Goal: Task Accomplishment & Management: Complete application form

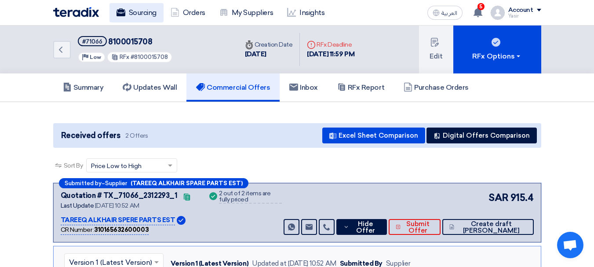
click at [118, 8] on icon at bounding box center [120, 12] width 9 height 9
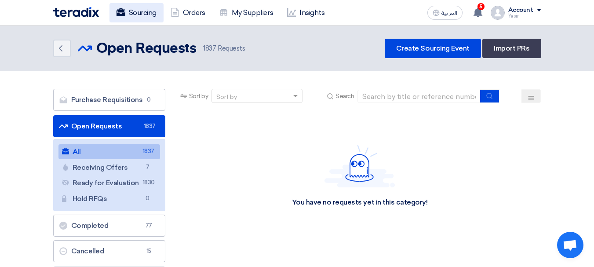
click at [146, 15] on link "Sourcing" at bounding box center [136, 12] width 54 height 19
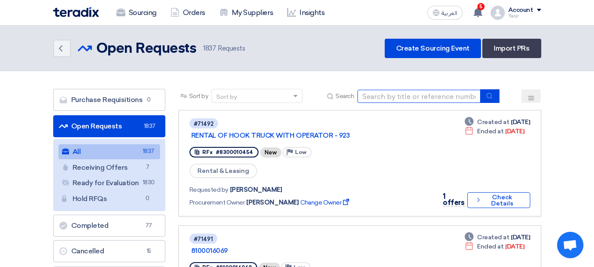
click at [406, 100] on input at bounding box center [418, 96] width 123 height 13
paste input "8100016085"
type input "8100016085"
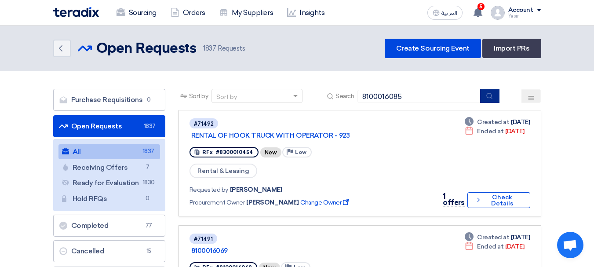
click at [484, 97] on button "submit" at bounding box center [489, 96] width 19 height 14
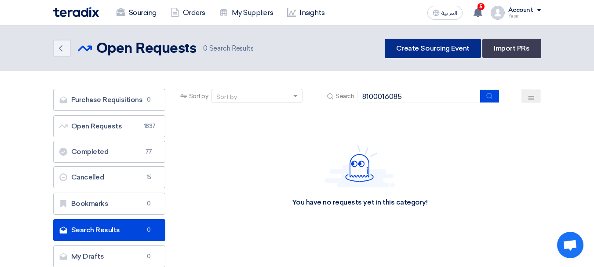
click at [422, 46] on link "Create Sourcing Event" at bounding box center [433, 48] width 96 height 19
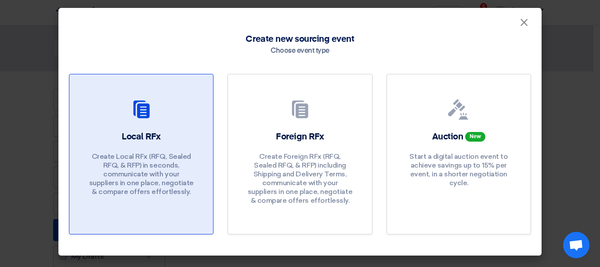
click at [119, 140] on div "Local RFx Create Local RFx (RFQ, Sealed RFQ, & RFP) in seconds, communicate wit…" at bounding box center [141, 166] width 123 height 70
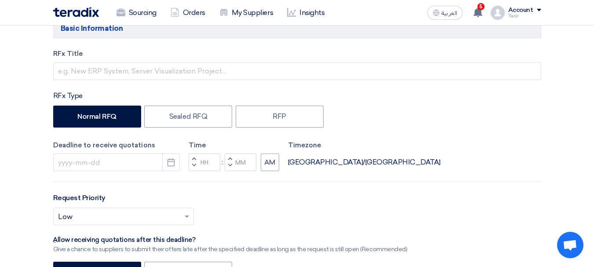
scroll to position [51, 0]
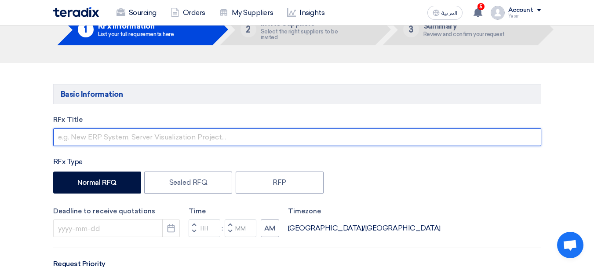
click at [83, 135] on input "text" at bounding box center [297, 137] width 488 height 18
paste input "8100016085"
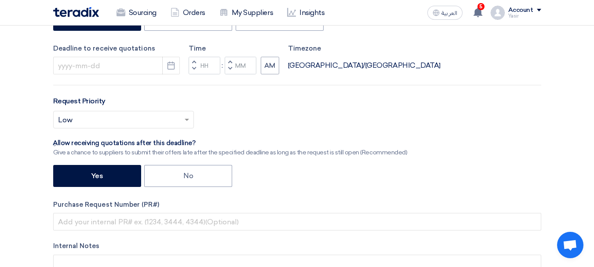
scroll to position [227, 0]
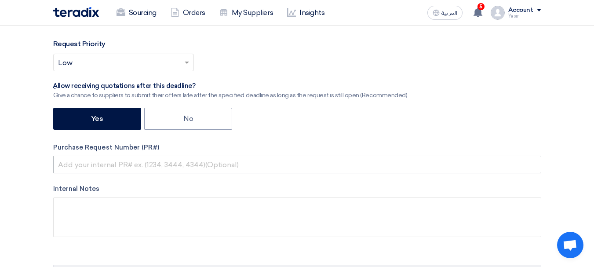
type input "8100016085"
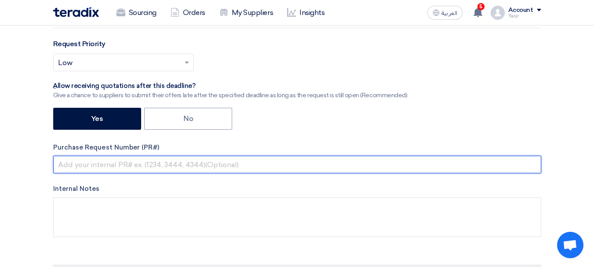
click at [118, 164] on input "text" at bounding box center [297, 165] width 488 height 18
paste input "8100016085"
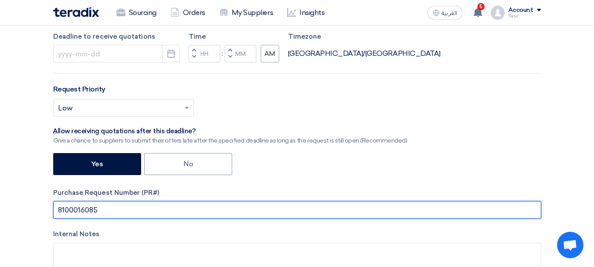
scroll to position [183, 0]
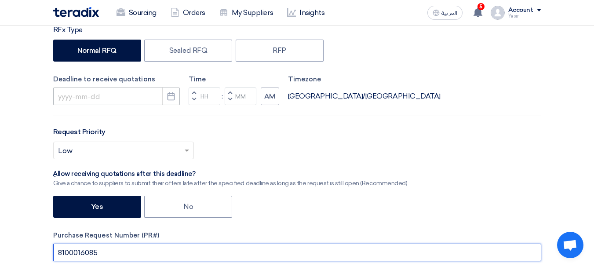
type input "8100016085"
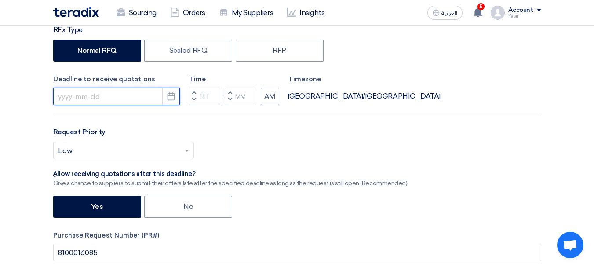
click at [126, 95] on input at bounding box center [116, 96] width 127 height 18
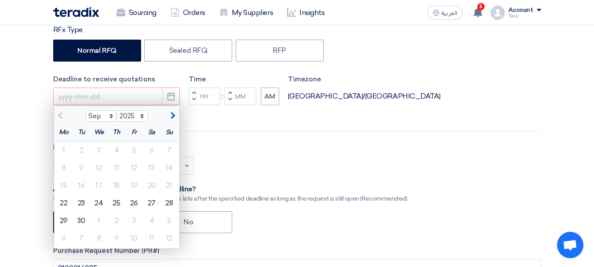
click at [298, 141] on div "RFx Title 8100016085 RFx Type Normal RFQ Sealed RFQ RFP Deadline to receive quo…" at bounding box center [297, 168] width 501 height 371
click at [200, 91] on input "Hours" at bounding box center [205, 96] width 32 height 18
click at [80, 200] on div "23" at bounding box center [82, 203] width 18 height 18
type input "[DATE]"
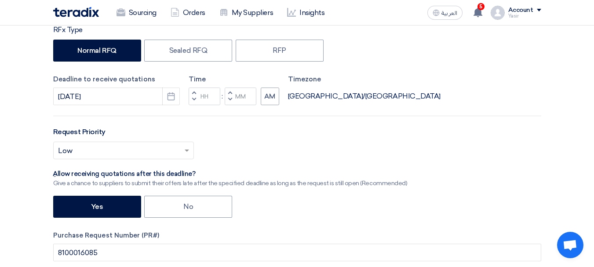
click at [194, 100] on span "button" at bounding box center [193, 99] width 3 height 5
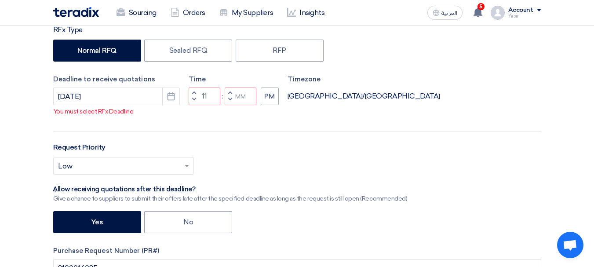
click at [232, 105] on button "Decrement minutes" at bounding box center [230, 99] width 11 height 11
type input "10"
type input "59"
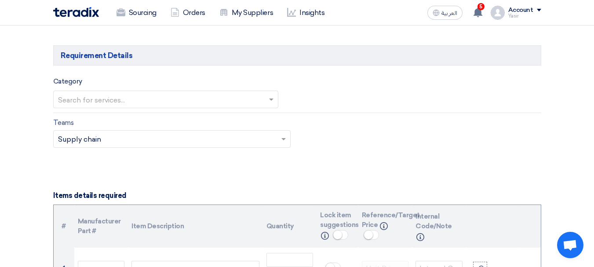
scroll to position [491, 0]
click at [101, 103] on input "text" at bounding box center [161, 100] width 207 height 15
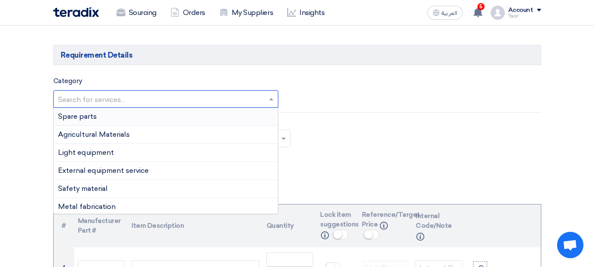
click at [116, 117] on div "Spare parts" at bounding box center [166, 117] width 224 height 18
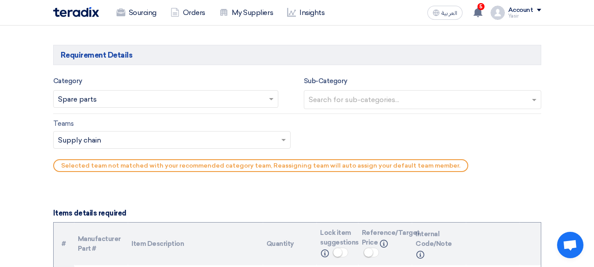
click at [410, 104] on input "text" at bounding box center [423, 100] width 230 height 15
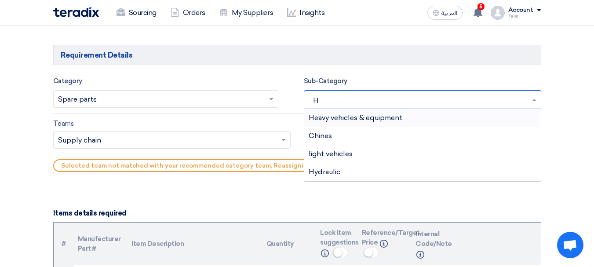
type input "HE"
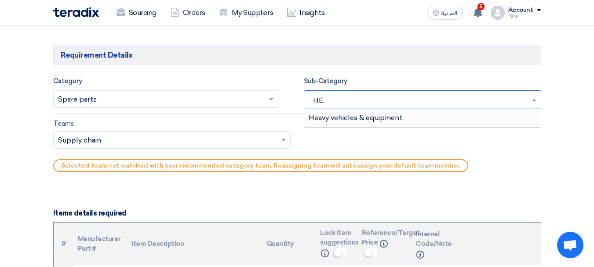
click at [396, 120] on span "Heavy vehicles & equipment" at bounding box center [355, 117] width 94 height 8
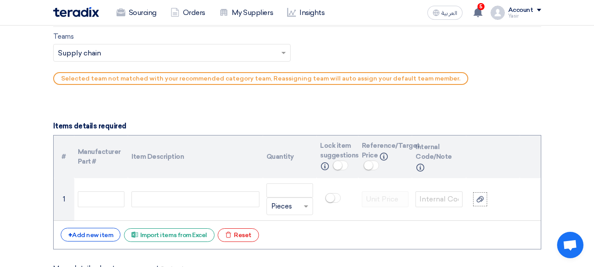
scroll to position [579, 0]
click at [99, 63] on div "Teams Teams.. × Supply chain × Selected team not matched with your recommended …" at bounding box center [297, 59] width 501 height 58
click at [103, 55] on input "text" at bounding box center [167, 52] width 219 height 15
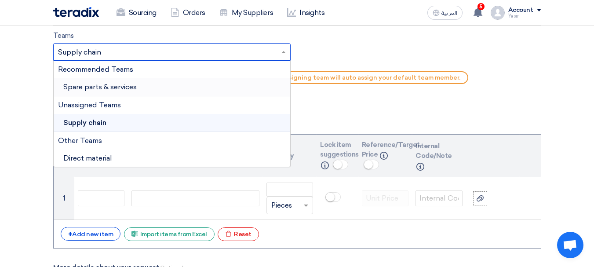
click at [119, 91] on span "Spare parts & services" at bounding box center [99, 87] width 73 height 8
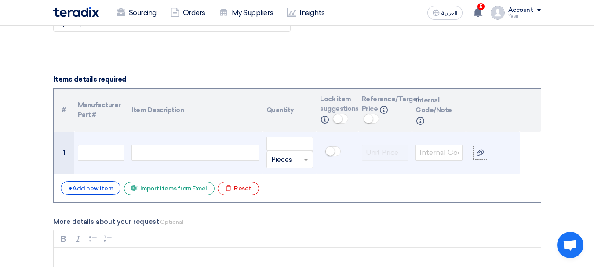
scroll to position [623, 0]
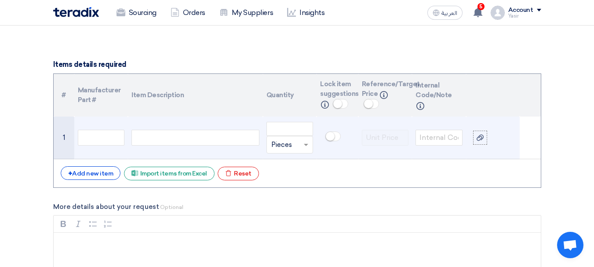
click at [150, 123] on td at bounding box center [195, 137] width 134 height 43
click at [65, 123] on td "1" at bounding box center [64, 137] width 21 height 43
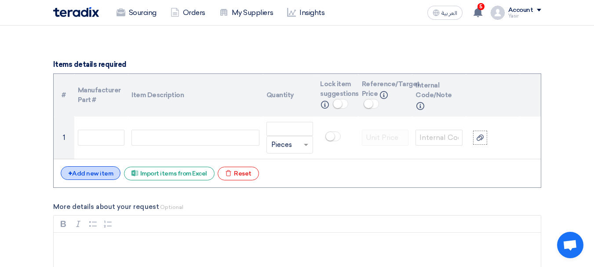
click at [92, 174] on div "+ Add new item" at bounding box center [91, 173] width 60 height 14
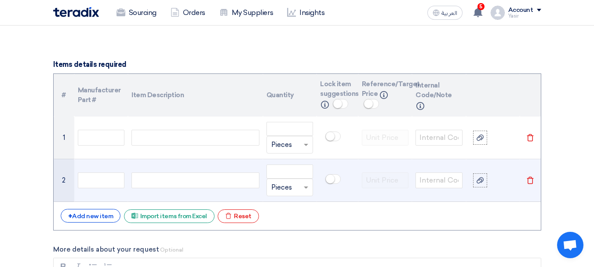
click at [144, 161] on td at bounding box center [195, 180] width 134 height 43
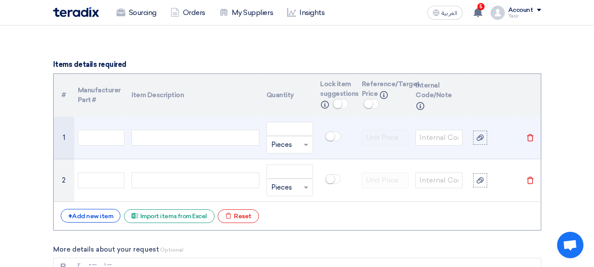
click at [161, 134] on div at bounding box center [194, 138] width 127 height 16
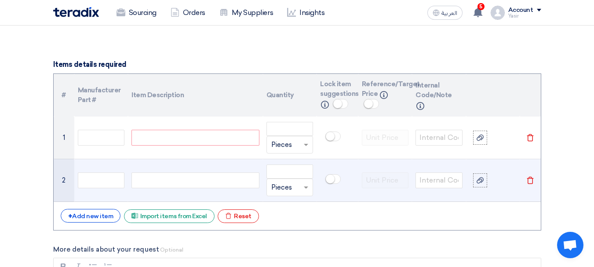
click at [160, 184] on div at bounding box center [194, 180] width 127 height 16
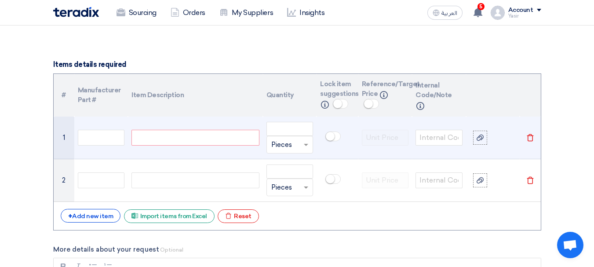
click at [159, 136] on div at bounding box center [194, 138] width 127 height 16
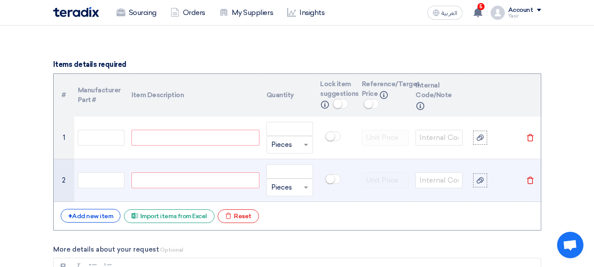
paste div
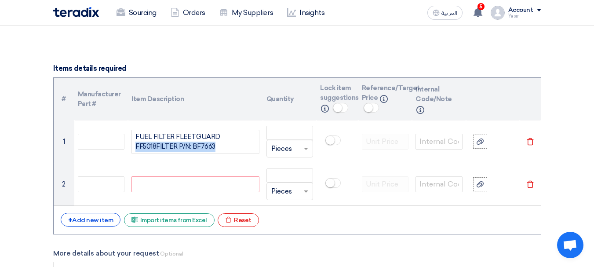
drag, startPoint x: 219, startPoint y: 146, endPoint x: 0, endPoint y: 163, distance: 219.9
click at [0, 163] on section "Basic Information RFx Title 8100016085 RFx Type Normal RFQ Sealed RFQ RFP Deadl…" at bounding box center [297, 270] width 594 height 1549
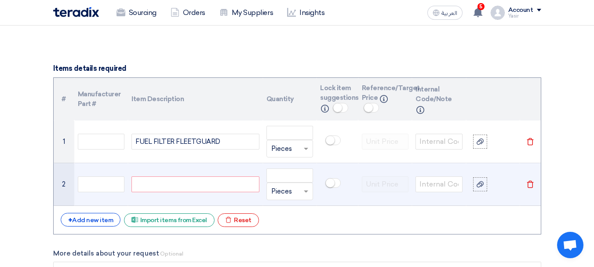
scroll to position [623, 0]
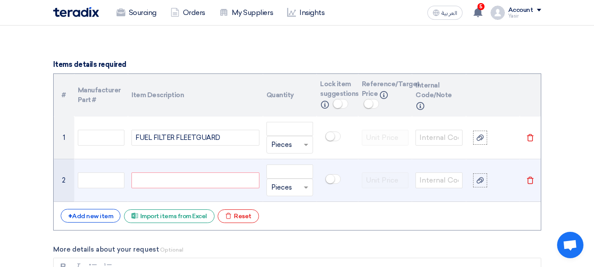
click at [199, 188] on td at bounding box center [195, 180] width 134 height 43
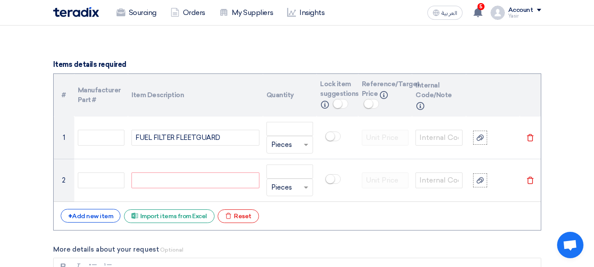
drag, startPoint x: 224, startPoint y: 141, endPoint x: 0, endPoint y: 160, distance: 224.5
click at [0, 160] on section "Basic Information RFx Title 8100016085 RFx Type Normal RFQ Sealed RFQ RFP Deadl…" at bounding box center [297, 266] width 594 height 1549
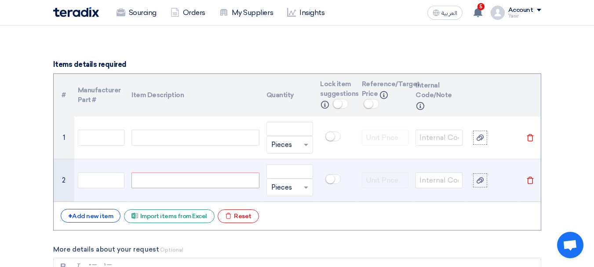
click at [160, 183] on div at bounding box center [194, 180] width 127 height 16
paste div
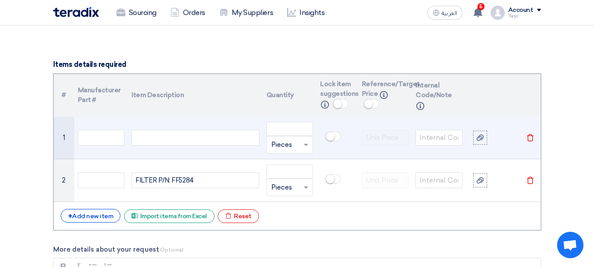
click at [173, 135] on div at bounding box center [194, 138] width 127 height 16
click at [305, 132] on input "number" at bounding box center [289, 129] width 47 height 14
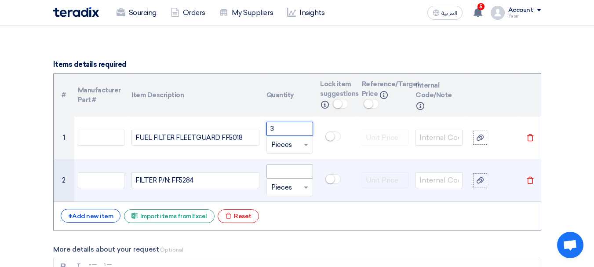
type input "3"
click at [279, 165] on input "number" at bounding box center [289, 171] width 47 height 14
paste input "3"
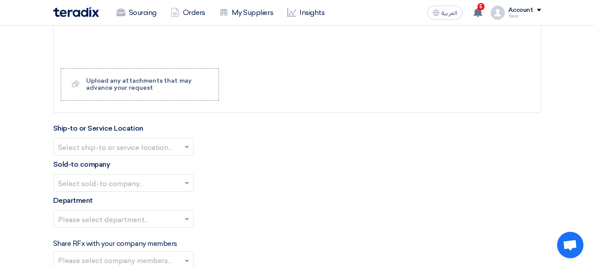
scroll to position [930, 0]
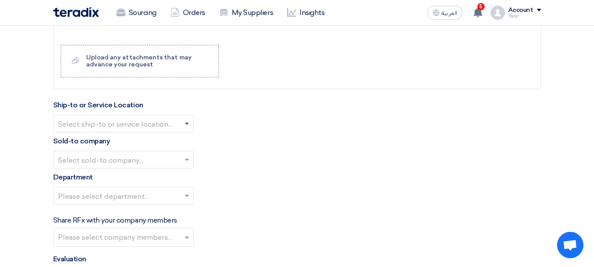
click at [187, 125] on span at bounding box center [187, 124] width 4 height 3
type input "3"
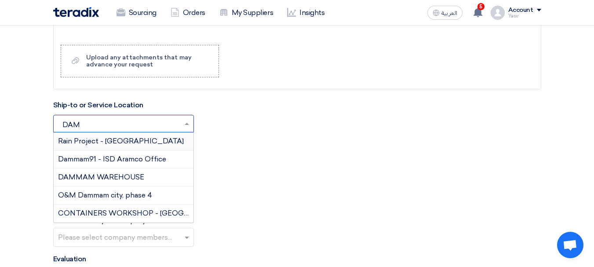
type input "DAMM"
click at [116, 170] on div "DAMMAM WAREHOUSE" at bounding box center [124, 177] width 140 height 18
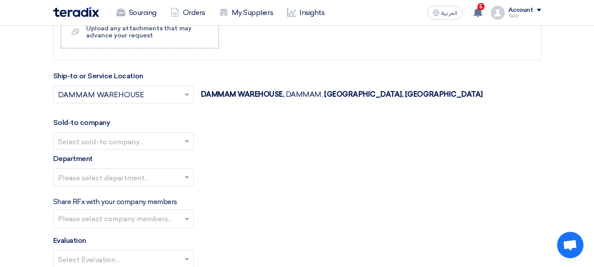
scroll to position [974, 0]
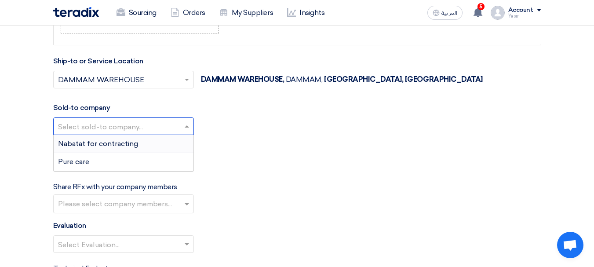
click at [112, 128] on input "text" at bounding box center [119, 127] width 122 height 15
click at [96, 149] on div "Nabatat for contracting" at bounding box center [124, 144] width 140 height 18
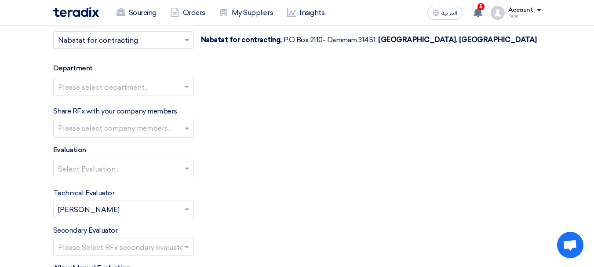
scroll to position [1062, 0]
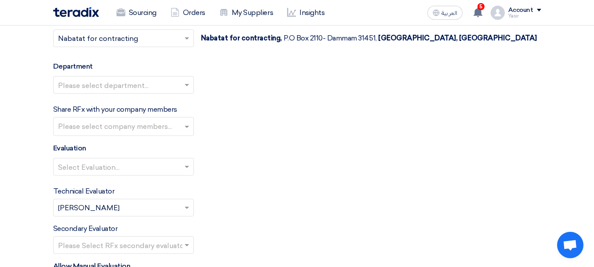
click at [109, 89] on input "text" at bounding box center [119, 86] width 122 height 15
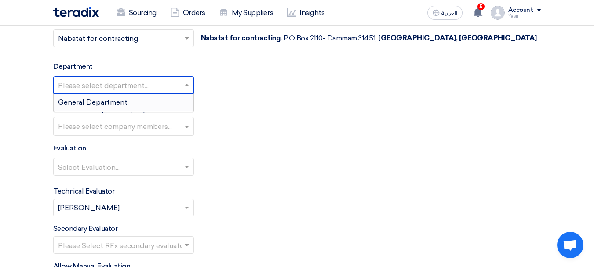
click at [94, 105] on span "General Department" at bounding box center [92, 102] width 69 height 8
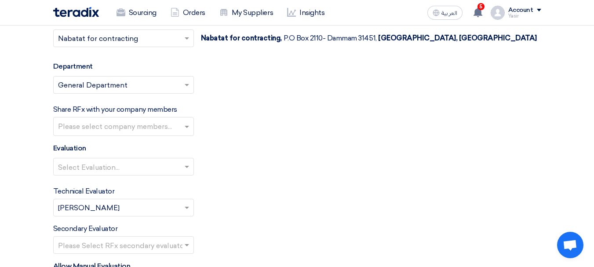
click at [93, 168] on input "text" at bounding box center [119, 167] width 122 height 15
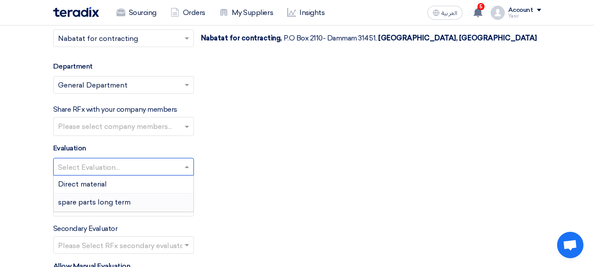
click at [91, 195] on div "spare parts long term" at bounding box center [124, 202] width 140 height 18
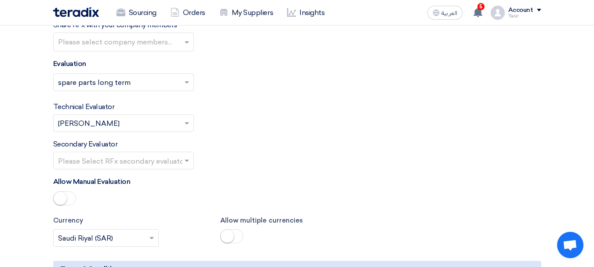
scroll to position [1194, 0]
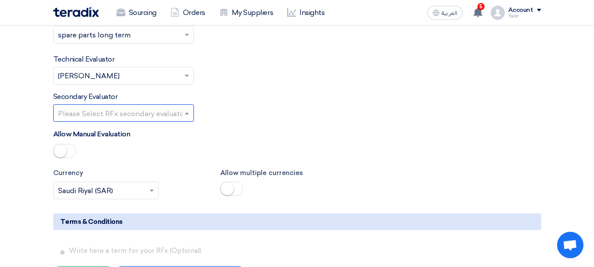
click at [149, 112] on input "text" at bounding box center [119, 114] width 122 height 15
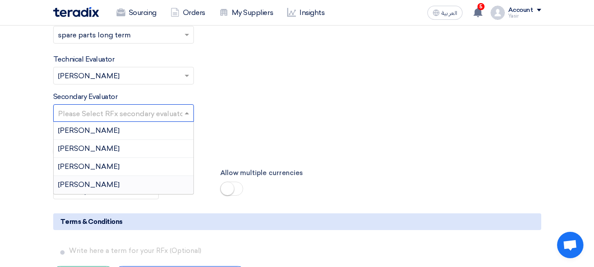
click at [83, 187] on span "[PERSON_NAME]" at bounding box center [89, 184] width 62 height 8
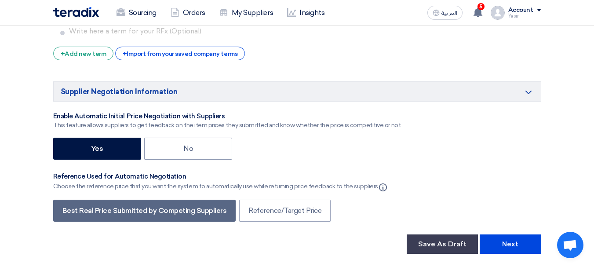
scroll to position [1545, 0]
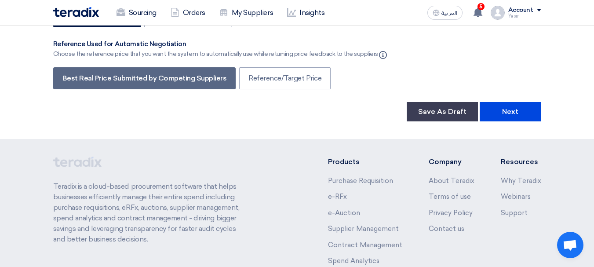
click at [509, 110] on button "Next" at bounding box center [510, 111] width 62 height 19
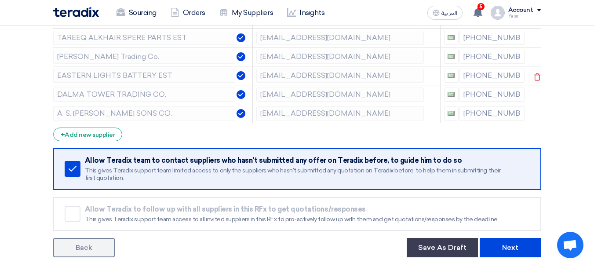
scroll to position [132, 0]
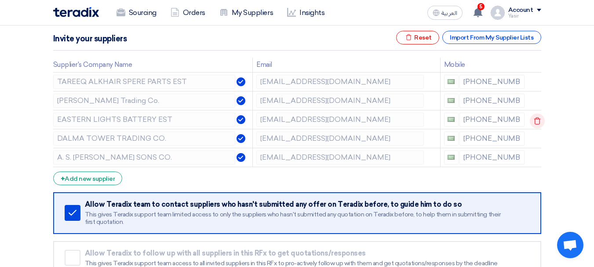
click at [533, 117] on icon at bounding box center [537, 120] width 15 height 15
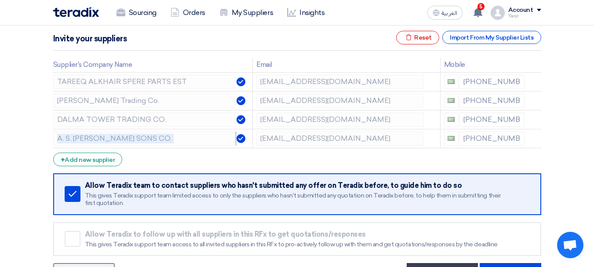
click at [0, 0] on icon at bounding box center [0, 0] width 0 height 0
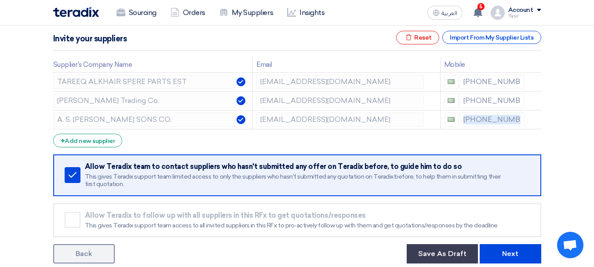
click at [0, 0] on icon at bounding box center [0, 0] width 0 height 0
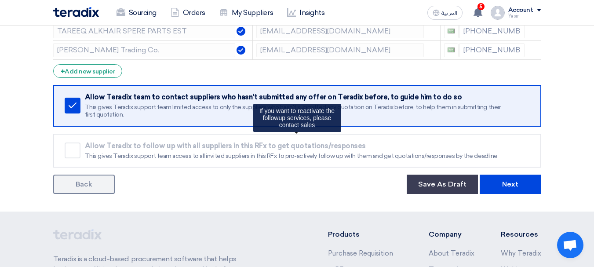
scroll to position [220, 0]
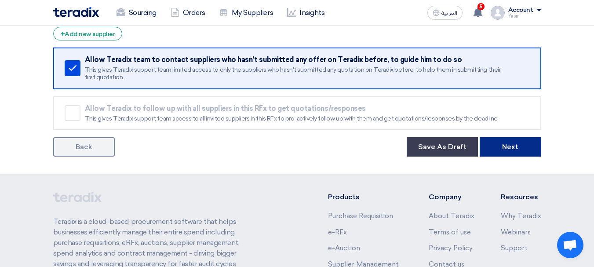
click at [521, 150] on button "Next" at bounding box center [510, 146] width 62 height 19
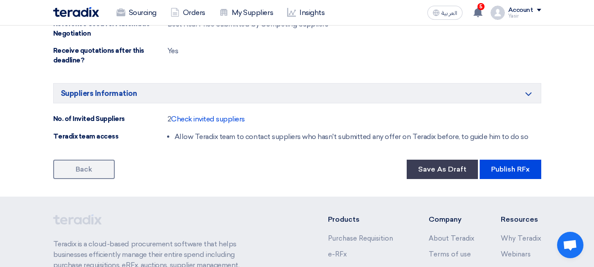
scroll to position [571, 0]
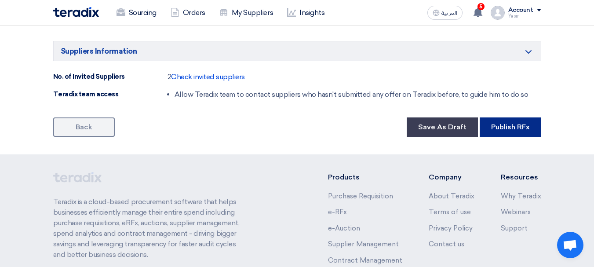
click at [512, 134] on button "Publish RFx" at bounding box center [510, 126] width 62 height 19
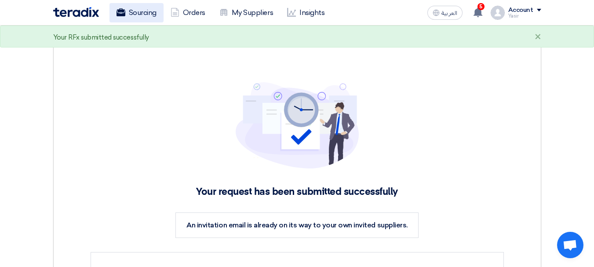
click at [131, 11] on link "Sourcing" at bounding box center [136, 12] width 54 height 19
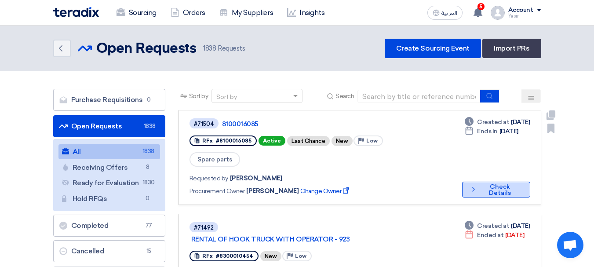
click at [479, 181] on button "Check details Check Details" at bounding box center [496, 189] width 68 height 16
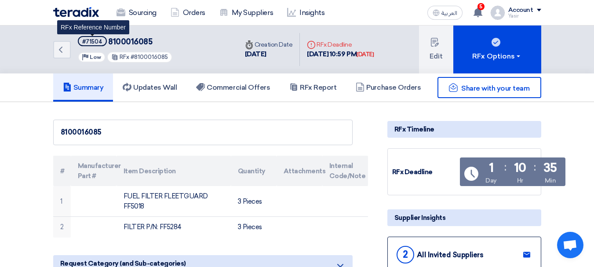
click at [92, 44] on div "#71504" at bounding box center [92, 42] width 20 height 6
copy div "71504"
drag, startPoint x: 81, startPoint y: 40, endPoint x: 109, endPoint y: 45, distance: 28.9
click at [109, 45] on h5 "#71504 8100016085" at bounding box center [125, 41] width 95 height 11
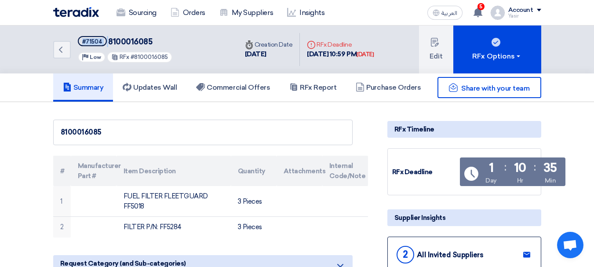
copy h5 "#71504"
click at [92, 41] on div "#71504" at bounding box center [92, 42] width 20 height 6
click at [64, 56] on link "Back" at bounding box center [62, 50] width 18 height 18
